Goal: Task Accomplishment & Management: Complete application form

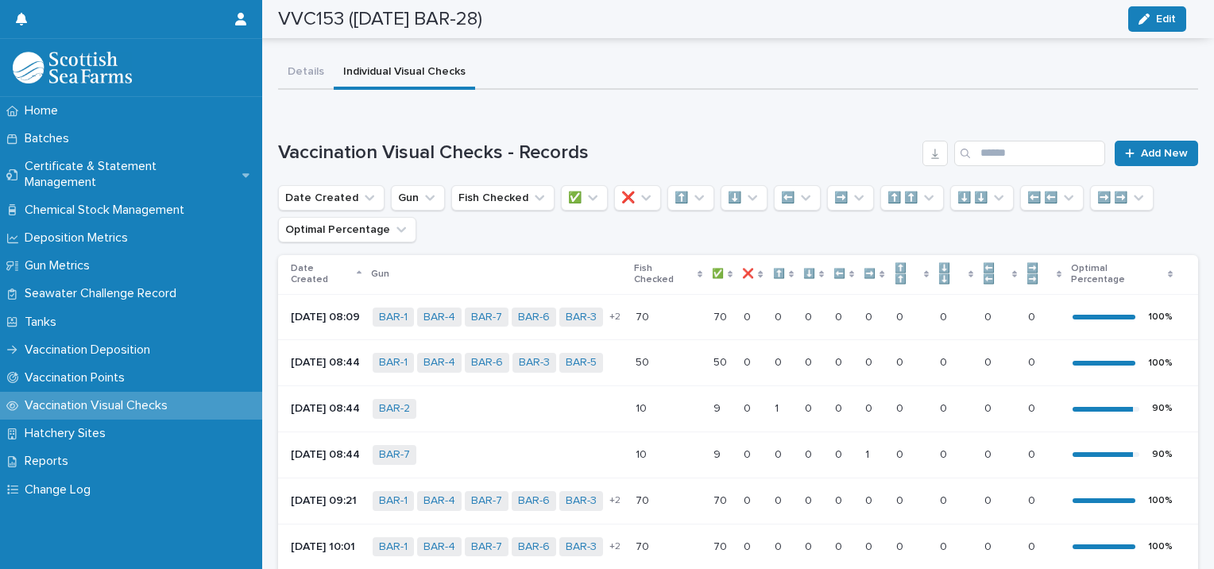
scroll to position [31, 0]
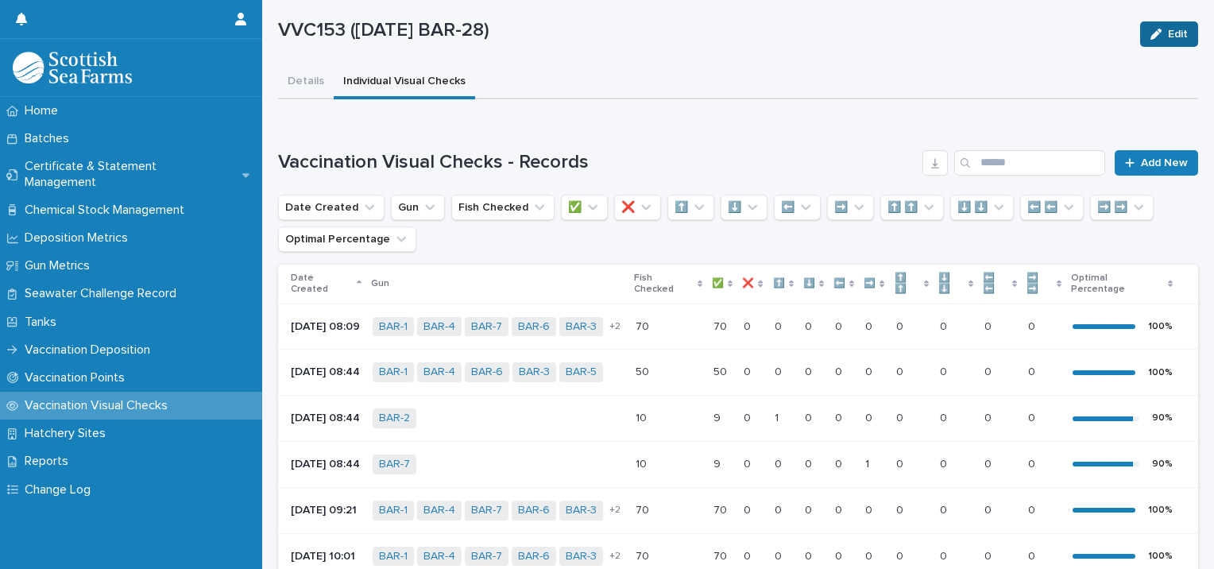
click at [1150, 31] on div "button" at bounding box center [1158, 34] width 17 height 11
click at [1068, 33] on div "button" at bounding box center [1071, 34] width 14 height 11
click at [1141, 161] on span "Add New" at bounding box center [1164, 162] width 47 height 11
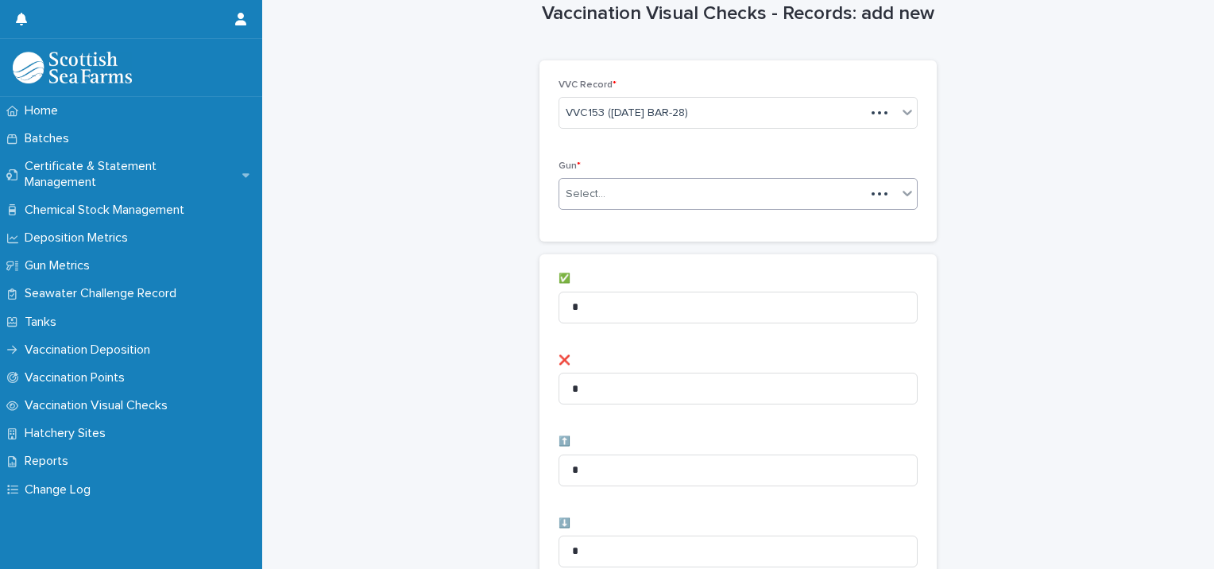
scroll to position [32, 0]
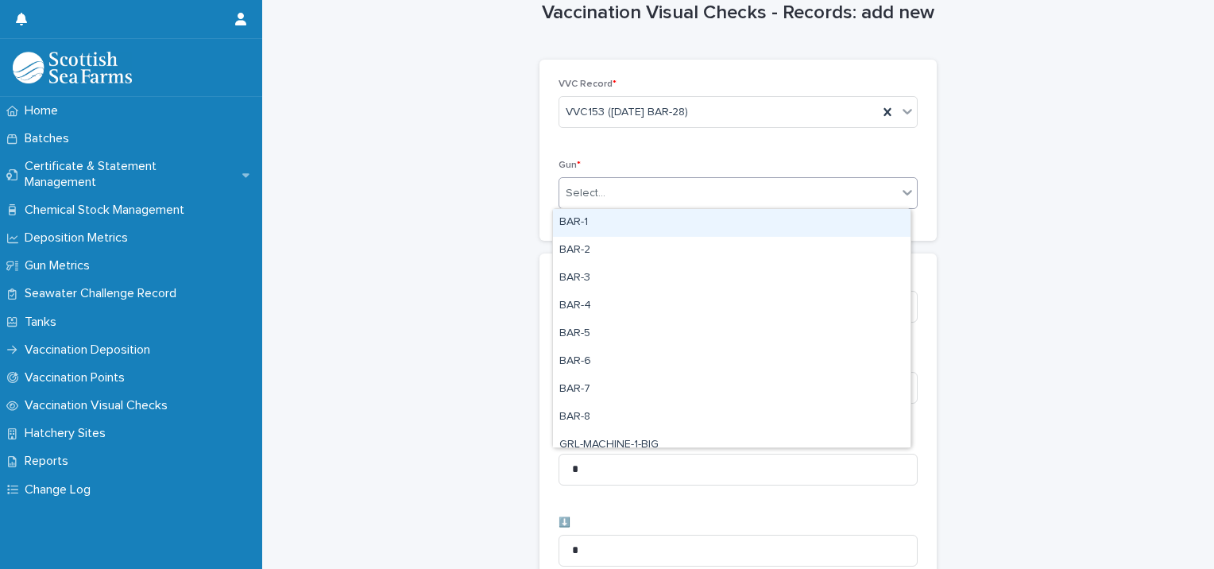
click at [677, 190] on div "Select..." at bounding box center [728, 193] width 338 height 26
click at [627, 224] on div "BAR-1" at bounding box center [731, 223] width 357 height 28
click at [647, 195] on div "BAR-1" at bounding box center [718, 194] width 319 height 28
drag, startPoint x: 632, startPoint y: 235, endPoint x: 635, endPoint y: 227, distance: 8.6
click at [635, 227] on div "BAR-2" at bounding box center [731, 223] width 357 height 28
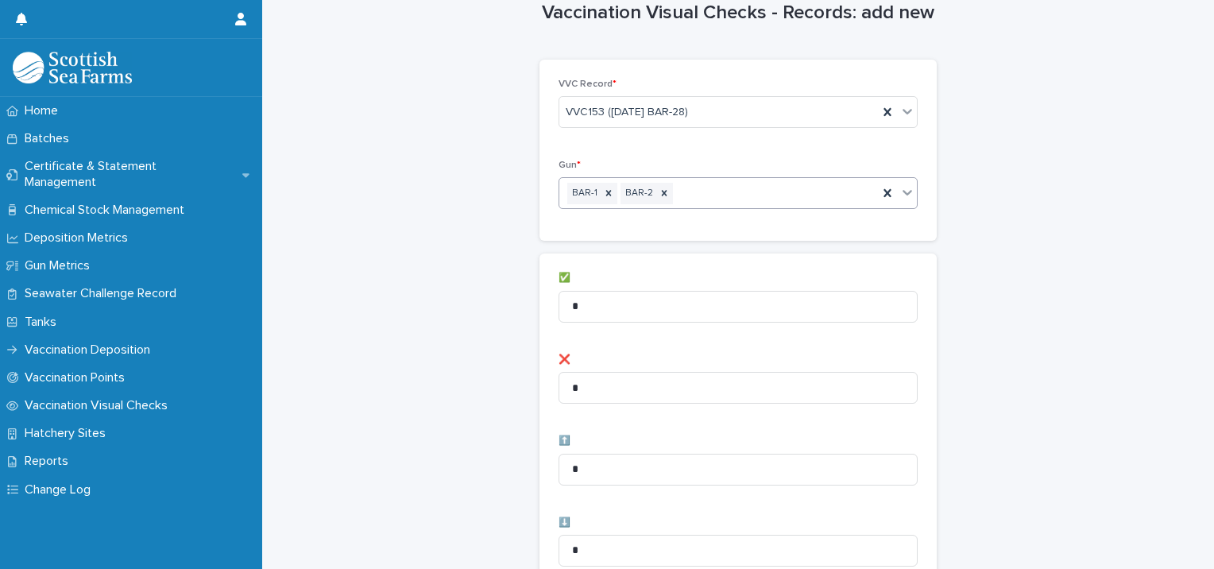
click at [682, 191] on div "BAR-1 BAR-2" at bounding box center [718, 194] width 319 height 28
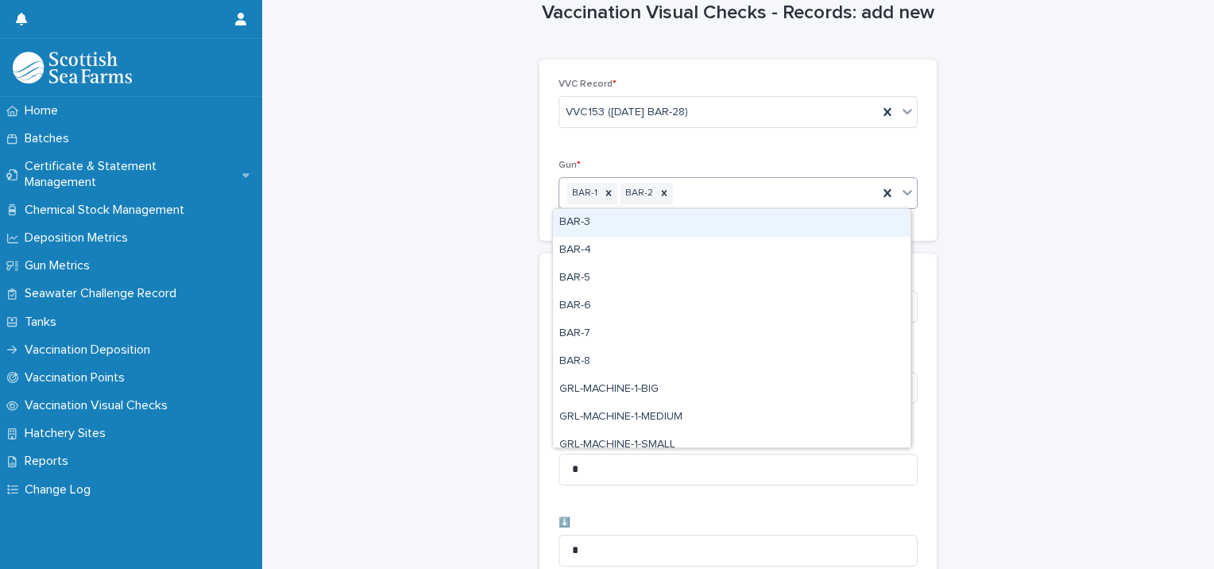
click at [633, 231] on div "BAR-3" at bounding box center [731, 223] width 357 height 28
click at [752, 194] on div "BAR-1 BAR-2 BAR-3" at bounding box center [718, 194] width 319 height 28
click at [705, 222] on div "BAR-4" at bounding box center [731, 223] width 357 height 28
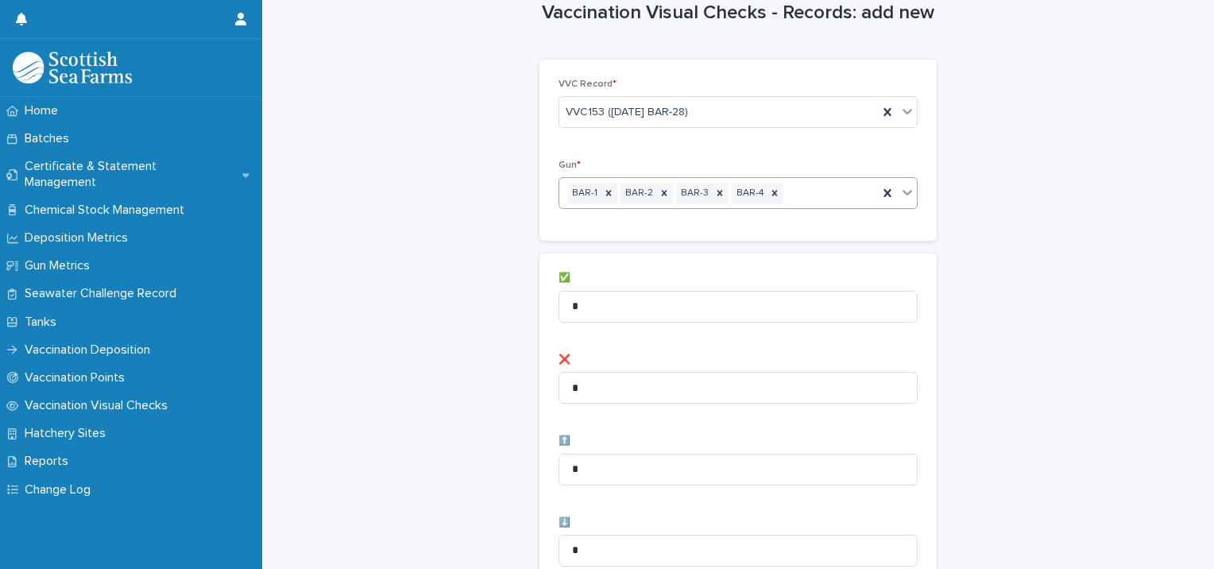
click at [786, 191] on div "BAR-1 BAR-2 BAR-3 BAR-4" at bounding box center [718, 194] width 319 height 28
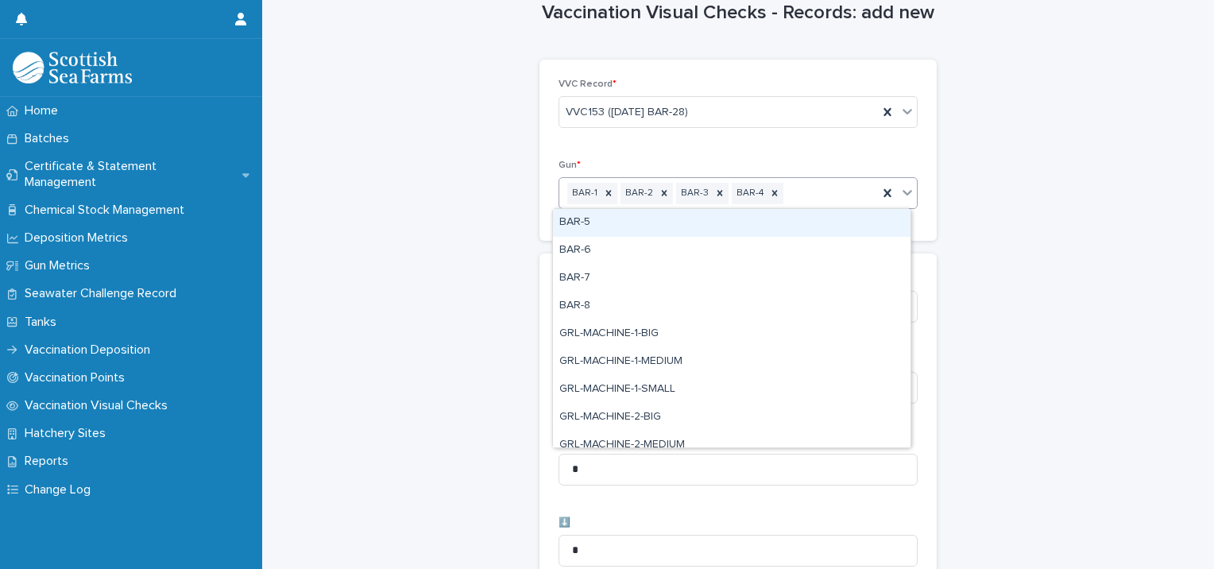
click at [727, 218] on div "BAR-5" at bounding box center [731, 223] width 357 height 28
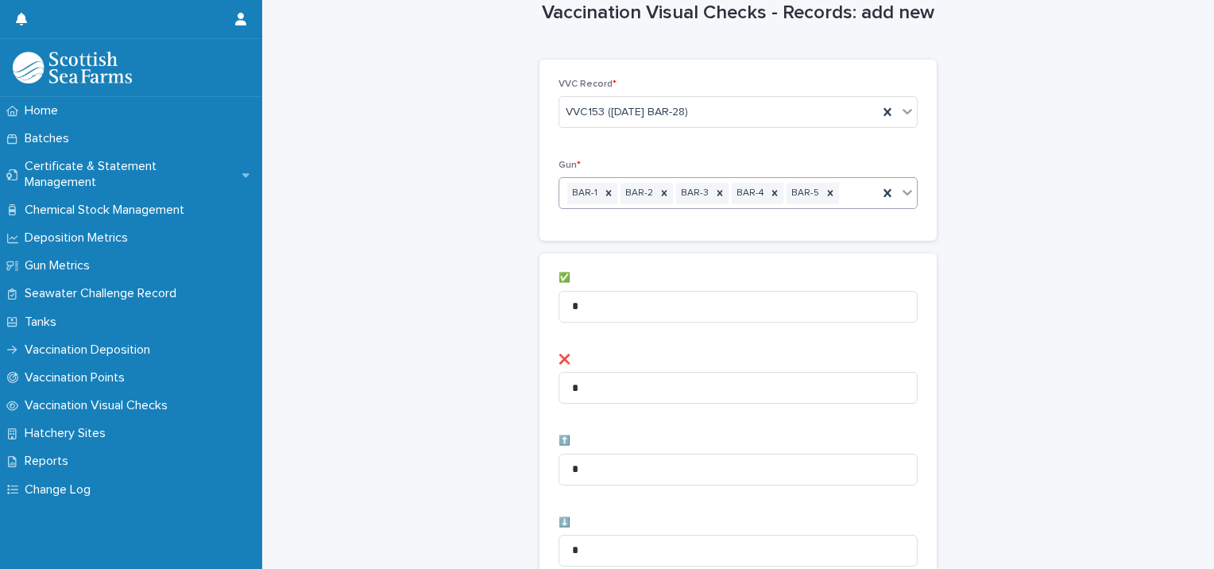
click at [841, 191] on div "BAR-1 BAR-2 BAR-3 BAR-4 BAR-5" at bounding box center [718, 194] width 319 height 28
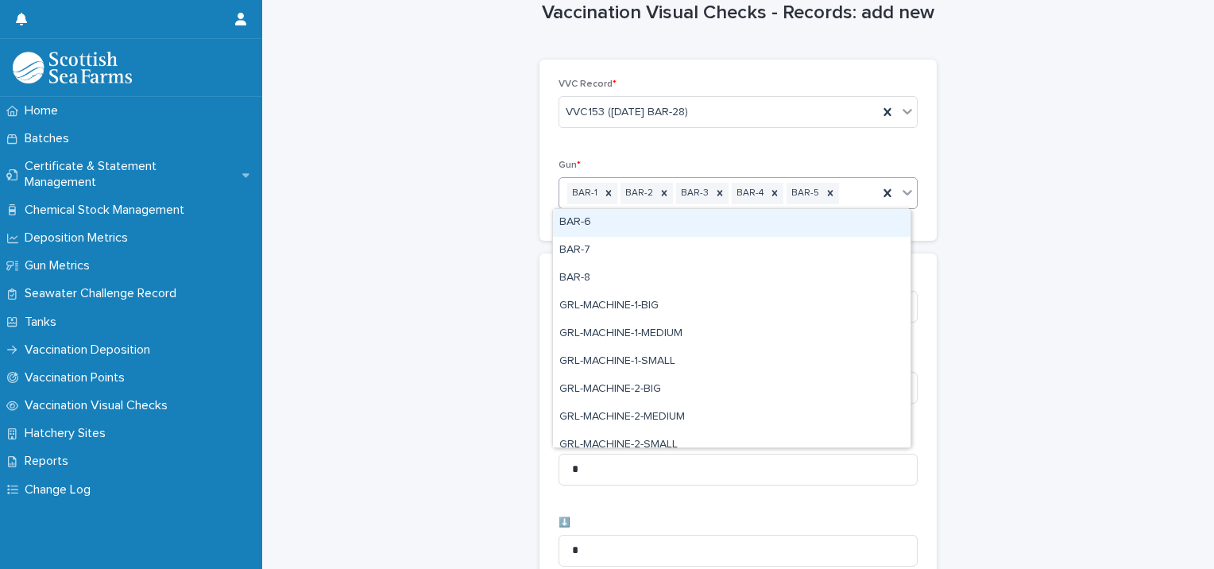
click at [752, 217] on div "BAR-6" at bounding box center [731, 223] width 357 height 28
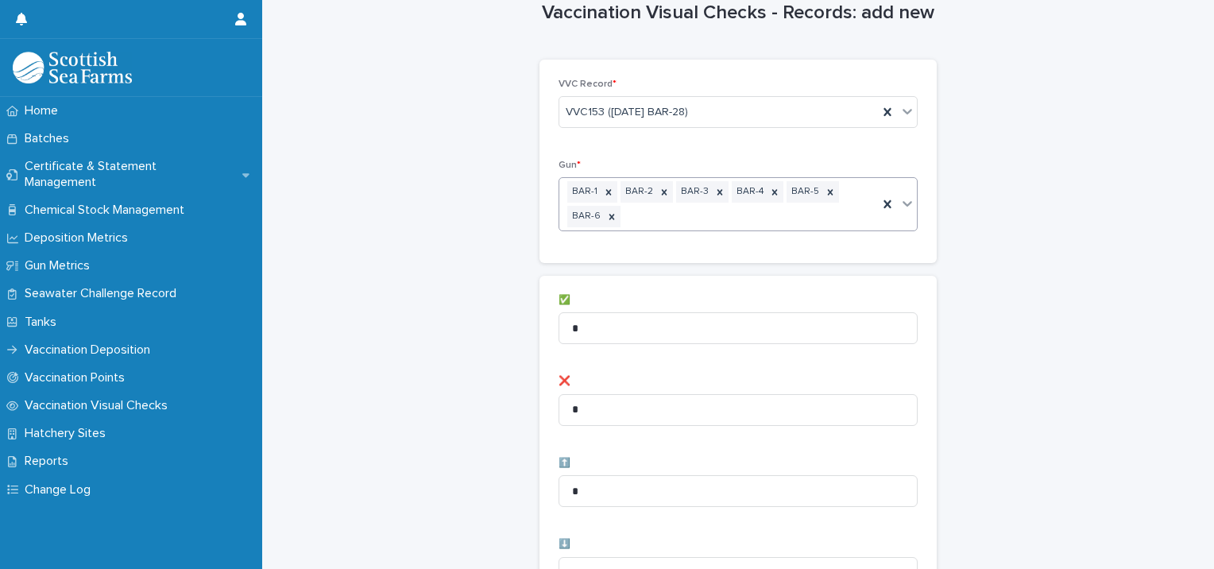
click at [753, 213] on div "BAR-1 BAR-2 BAR-3 BAR-4 BAR-5 BAR-6" at bounding box center [718, 204] width 319 height 52
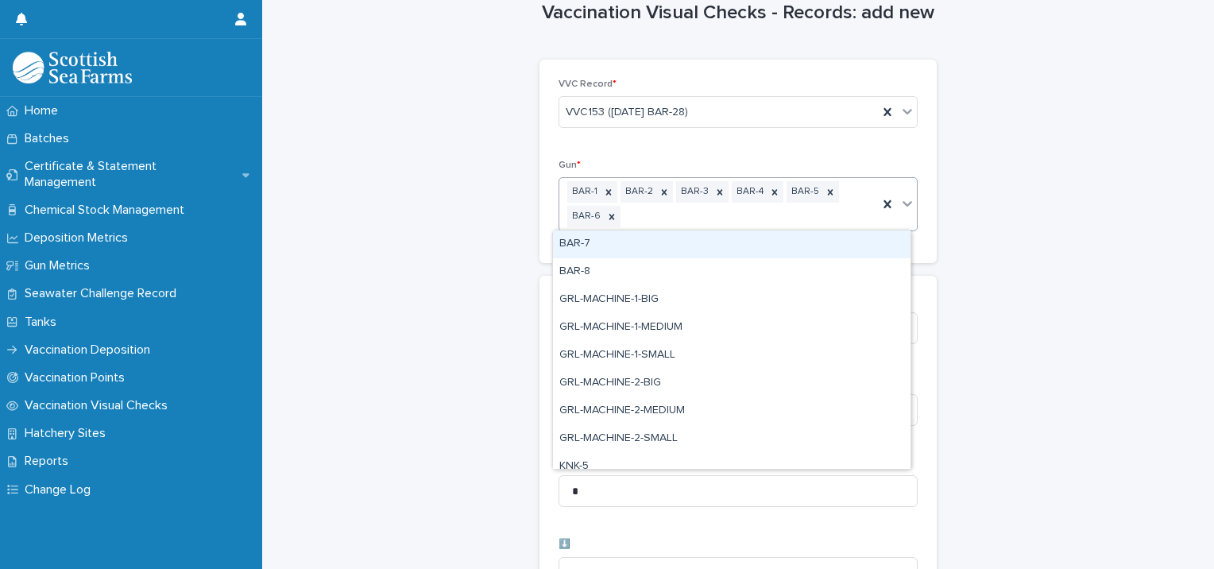
click at [661, 251] on div "BAR-7" at bounding box center [731, 244] width 357 height 28
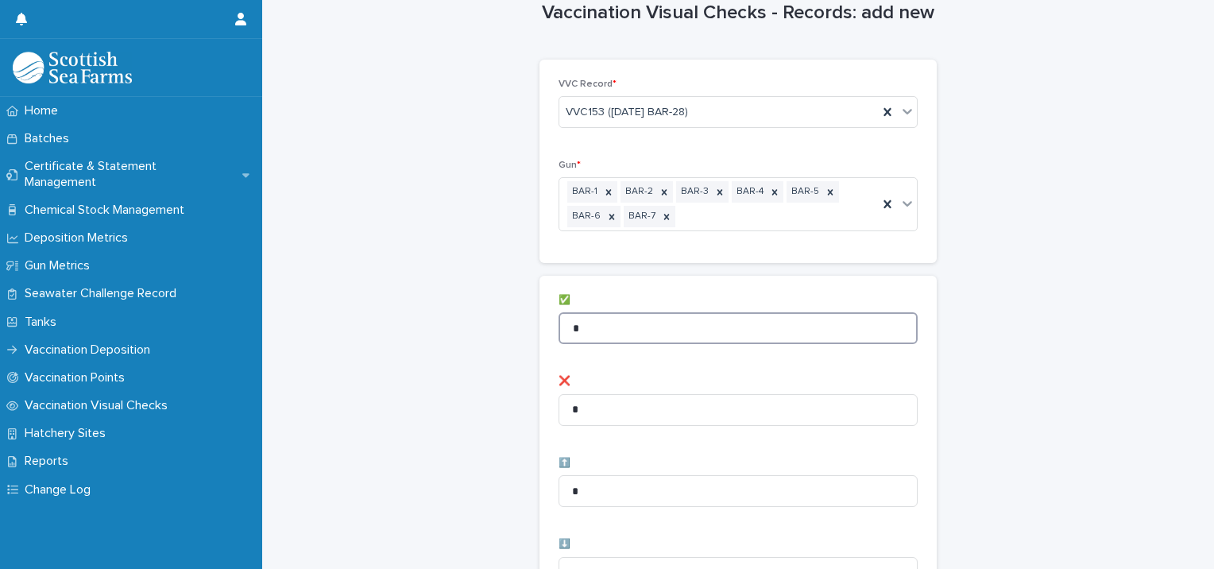
drag, startPoint x: 564, startPoint y: 327, endPoint x: 505, endPoint y: 320, distance: 59.2
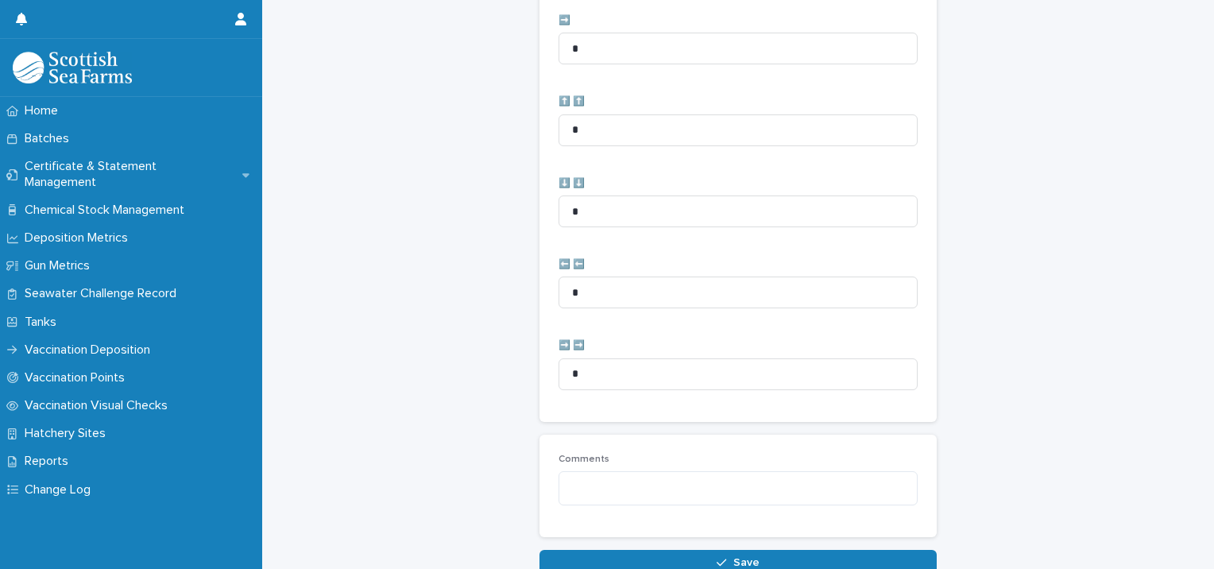
scroll to position [747, 0]
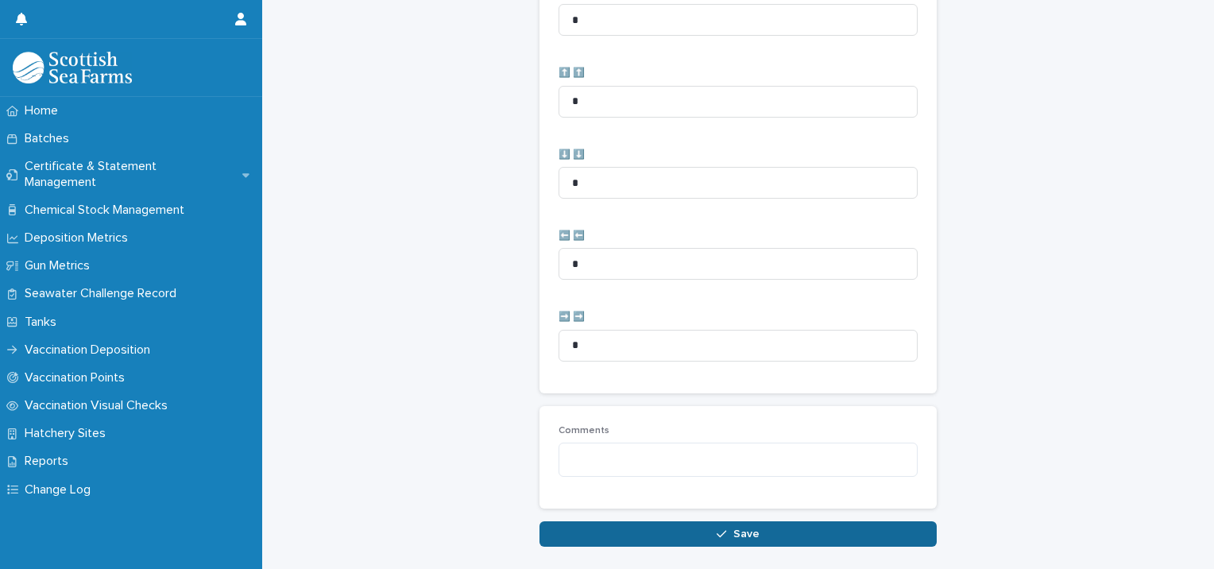
type input "**"
click at [689, 530] on button "Save" at bounding box center [737, 533] width 397 height 25
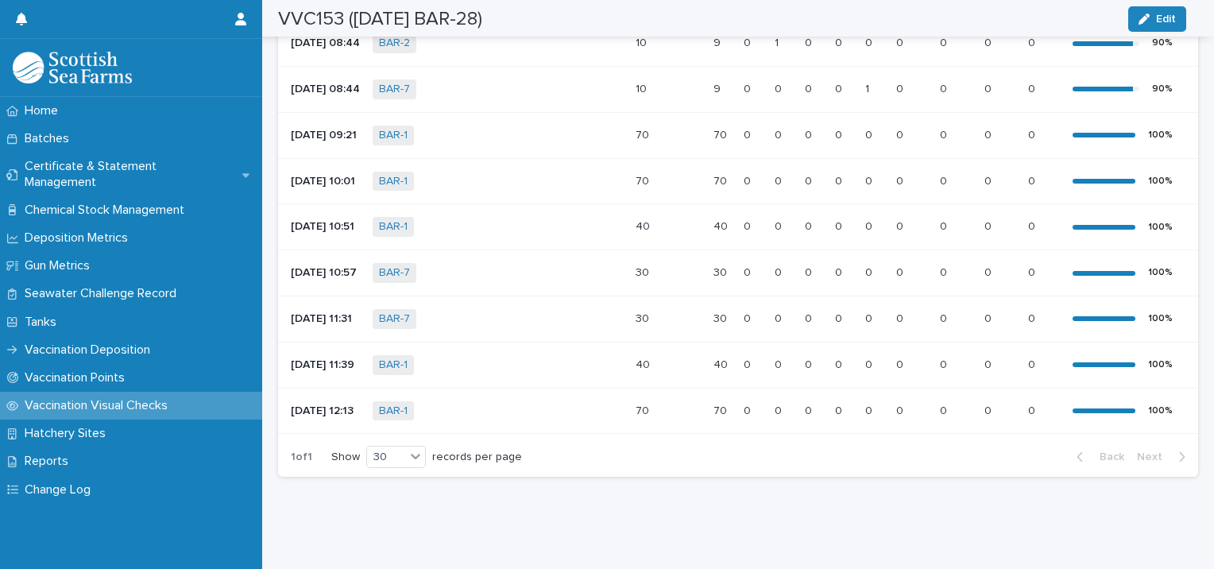
scroll to position [493, 0]
